Goal: Task Accomplishment & Management: Manage account settings

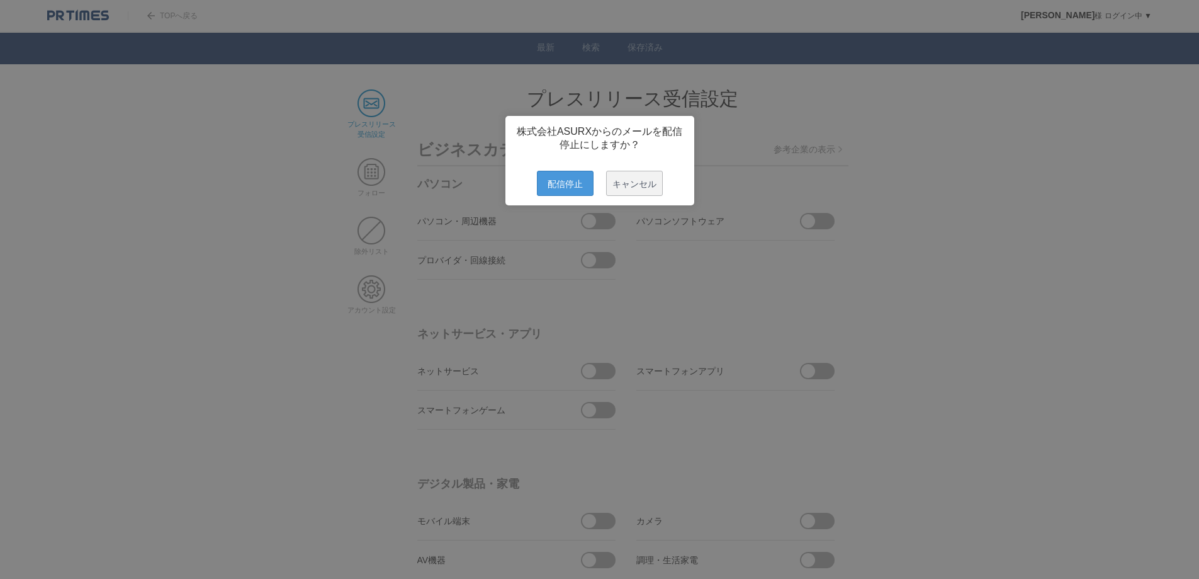
click at [553, 186] on span "配信停止" at bounding box center [565, 183] width 57 height 25
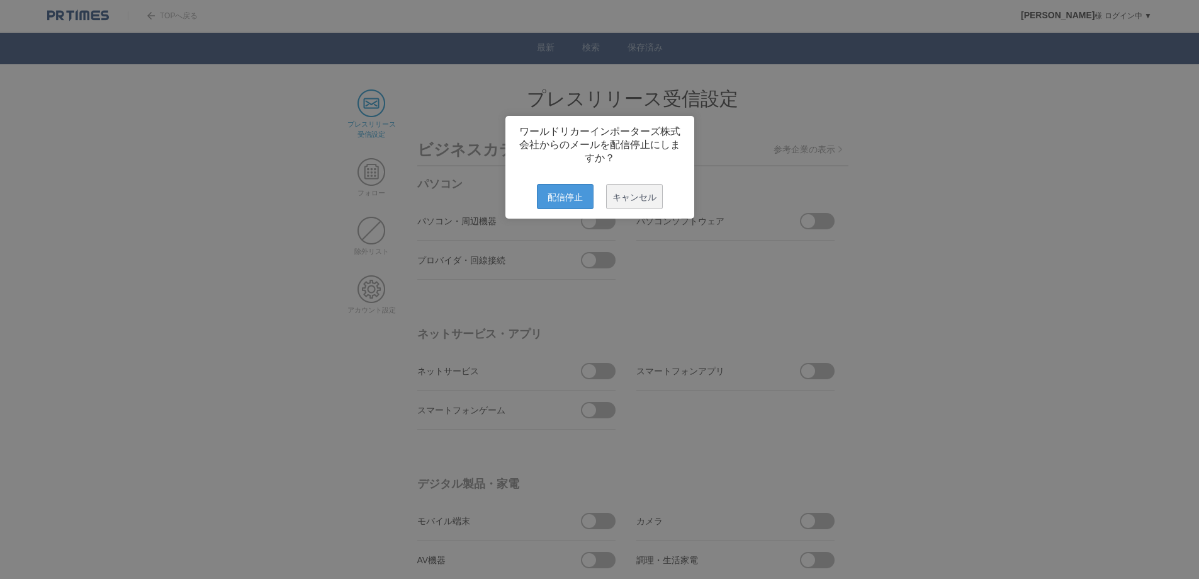
click at [557, 207] on span "配信停止" at bounding box center [565, 196] width 57 height 25
